Goal: Task Accomplishment & Management: Complete application form

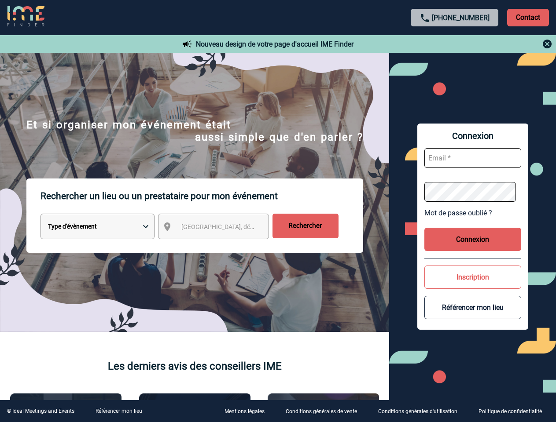
click at [278, 211] on p "Rechercher un lieu ou un prestataire pour mon événement" at bounding box center [201, 196] width 323 height 35
click at [528, 17] on p "Contact" at bounding box center [528, 18] width 42 height 18
click at [455, 44] on div at bounding box center [455, 44] width 196 height 11
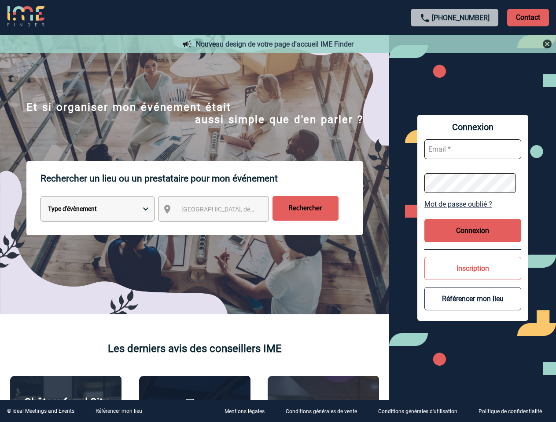
click at [221, 228] on div at bounding box center [264, 200] width 528 height 401
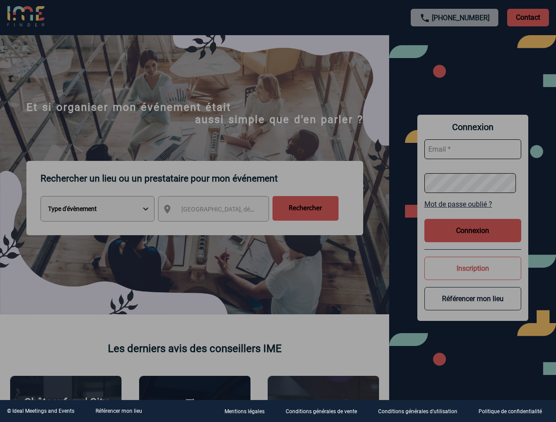
click at [473, 213] on div at bounding box center [278, 211] width 556 height 422
click at [473, 239] on div at bounding box center [278, 211] width 556 height 422
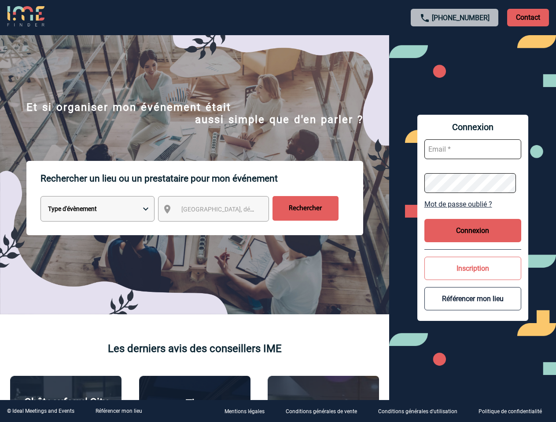
click at [473, 277] on button "Inscription" at bounding box center [472, 268] width 97 height 23
click at [473, 308] on button "Référencer mon lieu" at bounding box center [472, 298] width 97 height 23
click at [118, 411] on link "Référencer mon lieu" at bounding box center [118, 411] width 47 height 6
